Goal: Task Accomplishment & Management: Manage account settings

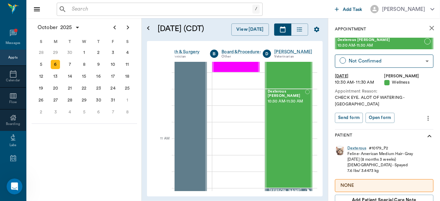
click at [81, 8] on input "text" at bounding box center [160, 9] width 183 height 9
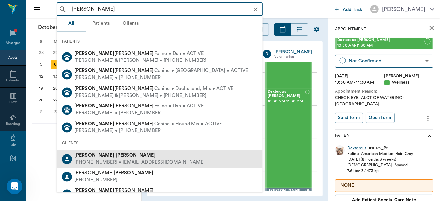
click at [112, 159] on div "[PHONE_NUMBER] • [EMAIL_ADDRESS][DOMAIN_NAME]" at bounding box center [140, 162] width 131 height 7
type input "[PERSON_NAME]"
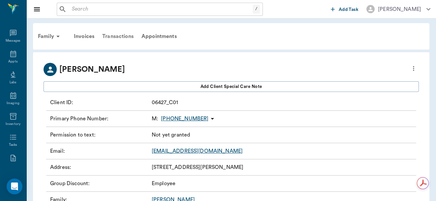
click at [118, 36] on div "Transactions" at bounding box center [117, 36] width 39 height 16
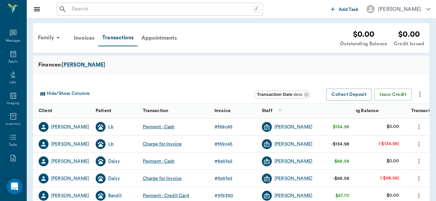
click at [418, 144] on icon "more" at bounding box center [418, 144] width 7 height 8
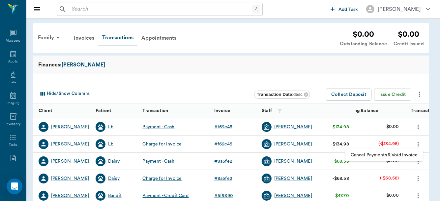
click at [399, 154] on span "Cancel Payments & Void Invoice" at bounding box center [384, 154] width 67 height 7
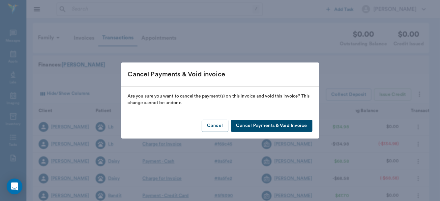
click at [294, 124] on button "Cancel Payments & Void Invoice" at bounding box center [271, 125] width 81 height 12
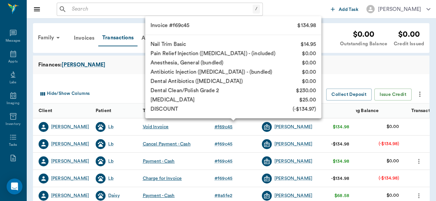
click at [224, 127] on div "# f69c45" at bounding box center [223, 126] width 18 height 7
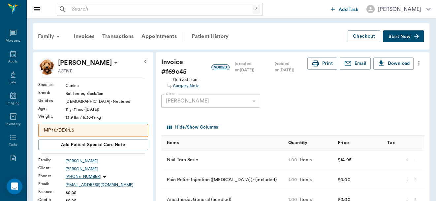
click at [419, 63] on icon "more" at bounding box center [418, 63] width 1 height 5
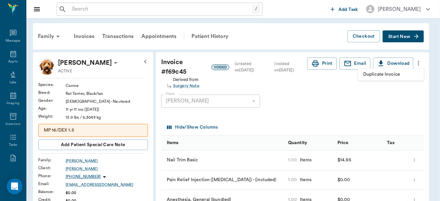
click at [390, 75] on span "Duplicate Invoice" at bounding box center [391, 74] width 55 height 7
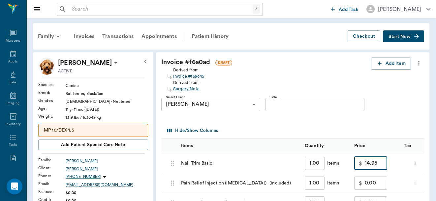
click at [384, 164] on input "14.95" at bounding box center [376, 162] width 22 height 13
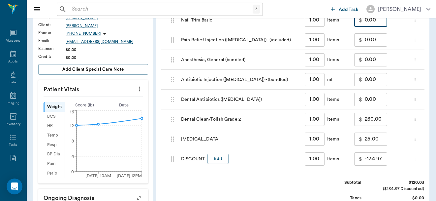
scroll to position [144, 0]
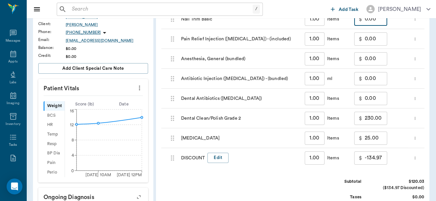
type input "0.00"
click at [384, 121] on input "230.00" at bounding box center [376, 118] width 22 height 13
type input "0.00"
click at [382, 138] on input "25.00" at bounding box center [376, 137] width 22 height 13
type input "0.00"
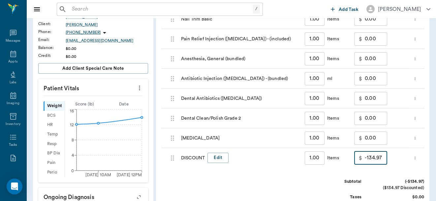
click at [383, 157] on input "-134.97" at bounding box center [376, 157] width 22 height 13
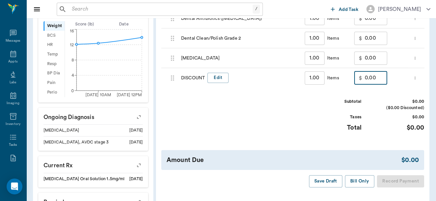
scroll to position [228, 0]
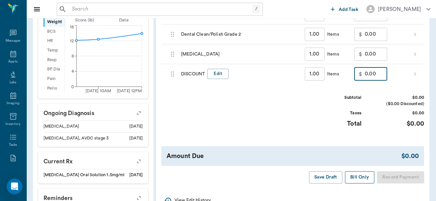
type input "0.00"
click at [358, 182] on button "Bill Only" at bounding box center [360, 177] width 30 height 12
